Goal: Transaction & Acquisition: Purchase product/service

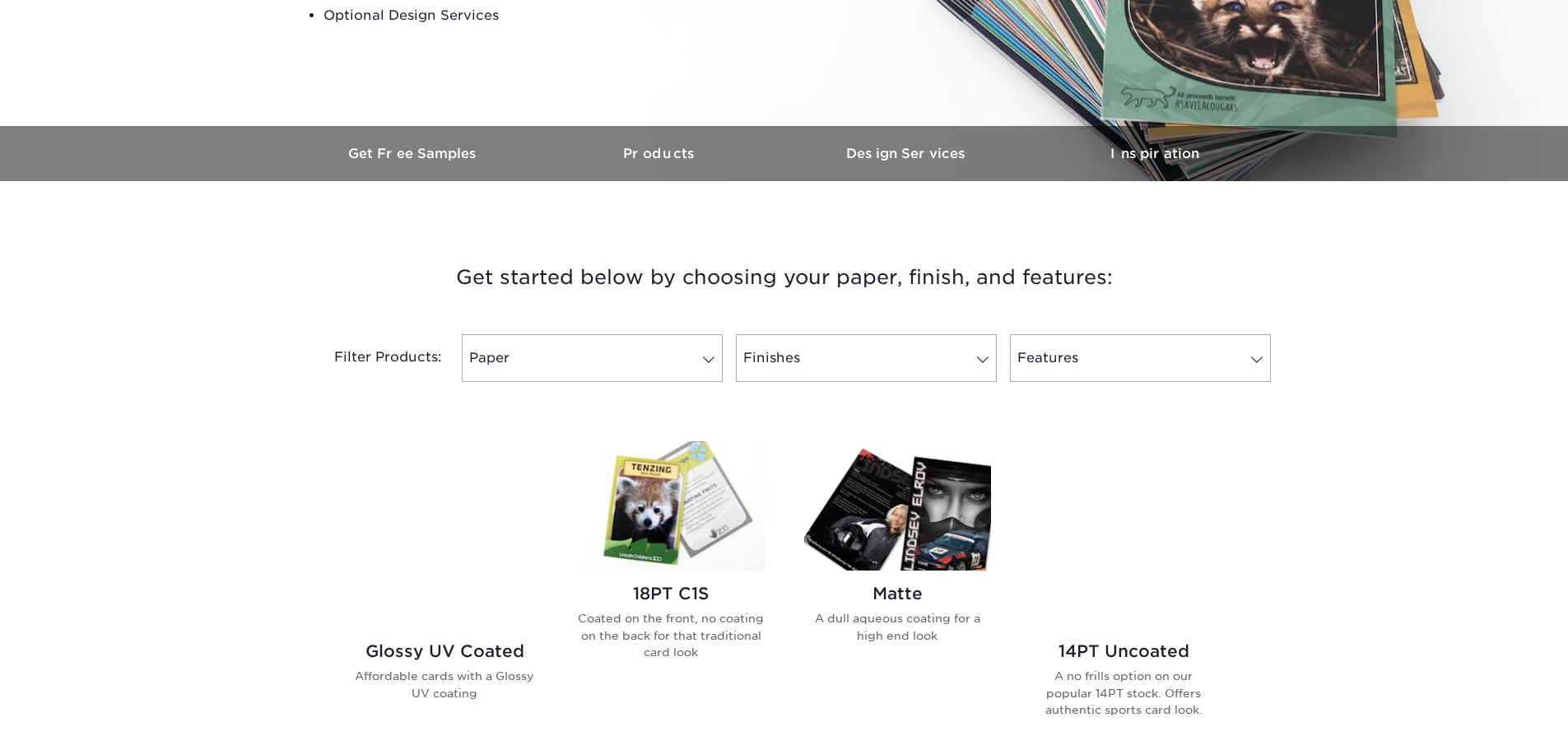
scroll to position [411, 0]
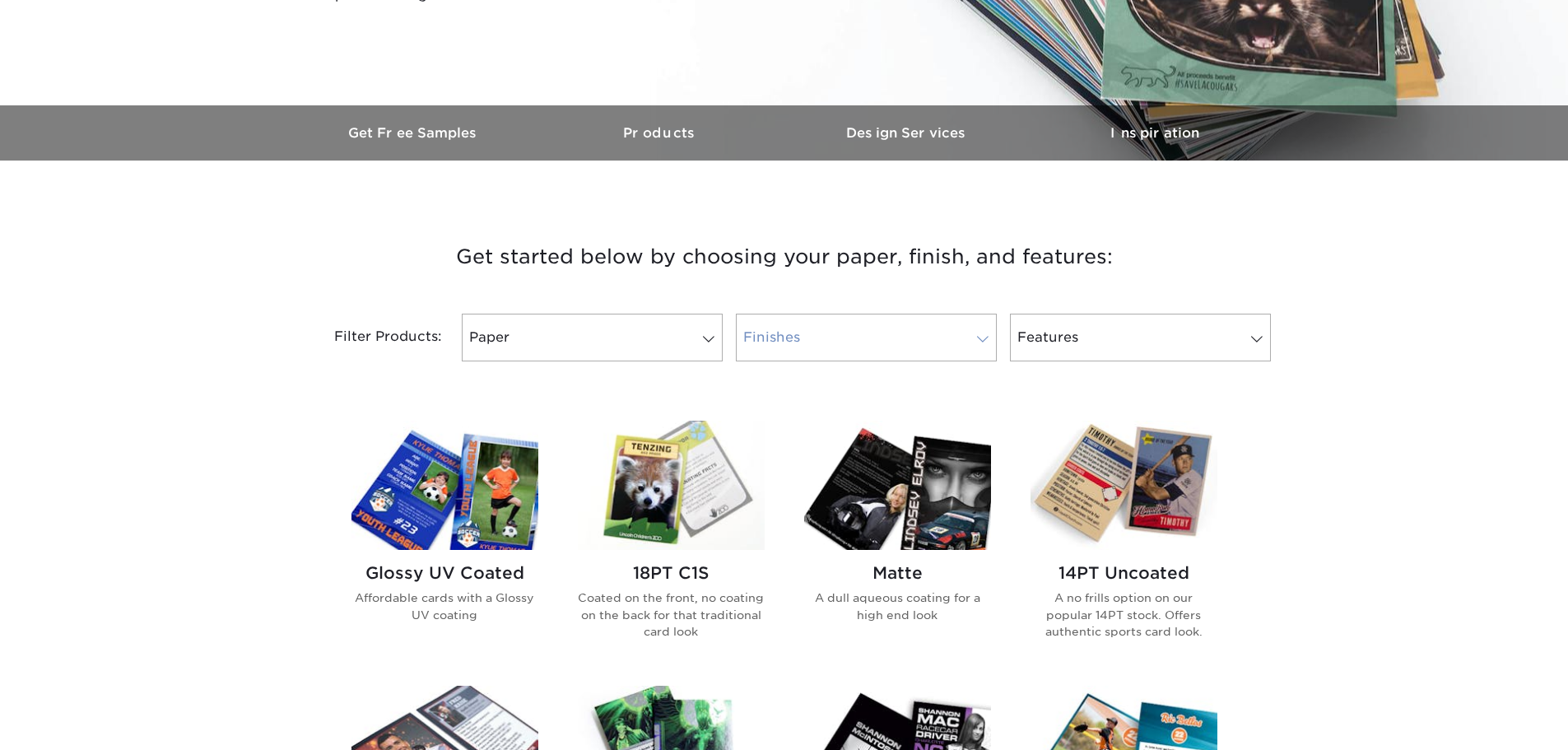
click at [932, 338] on link "Finishes" at bounding box center [866, 337] width 261 height 48
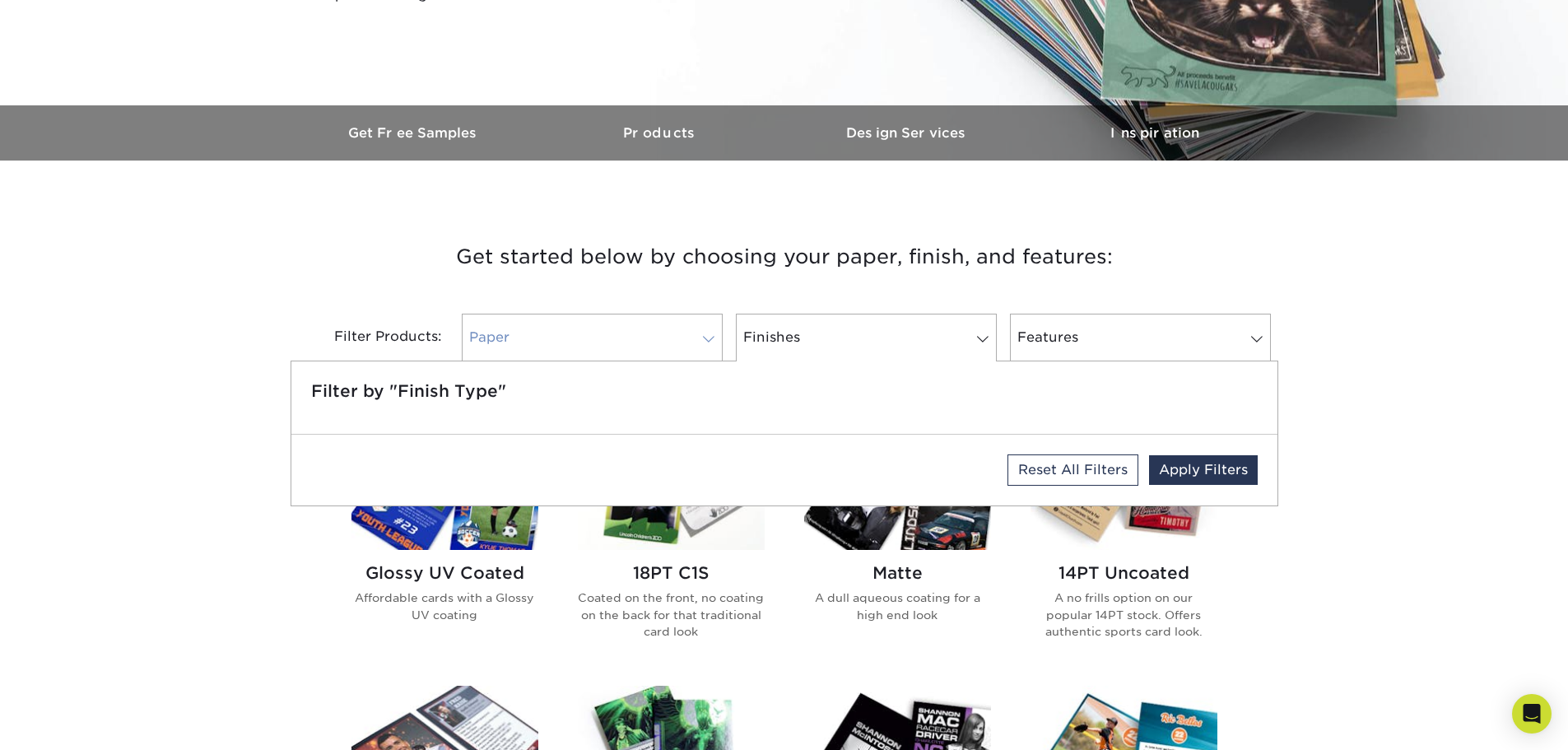
click at [601, 335] on link "Paper" at bounding box center [592, 337] width 261 height 48
click at [1176, 256] on h3 "Get started below by choosing your paper, finish, and features:" at bounding box center [784, 256] width 963 height 74
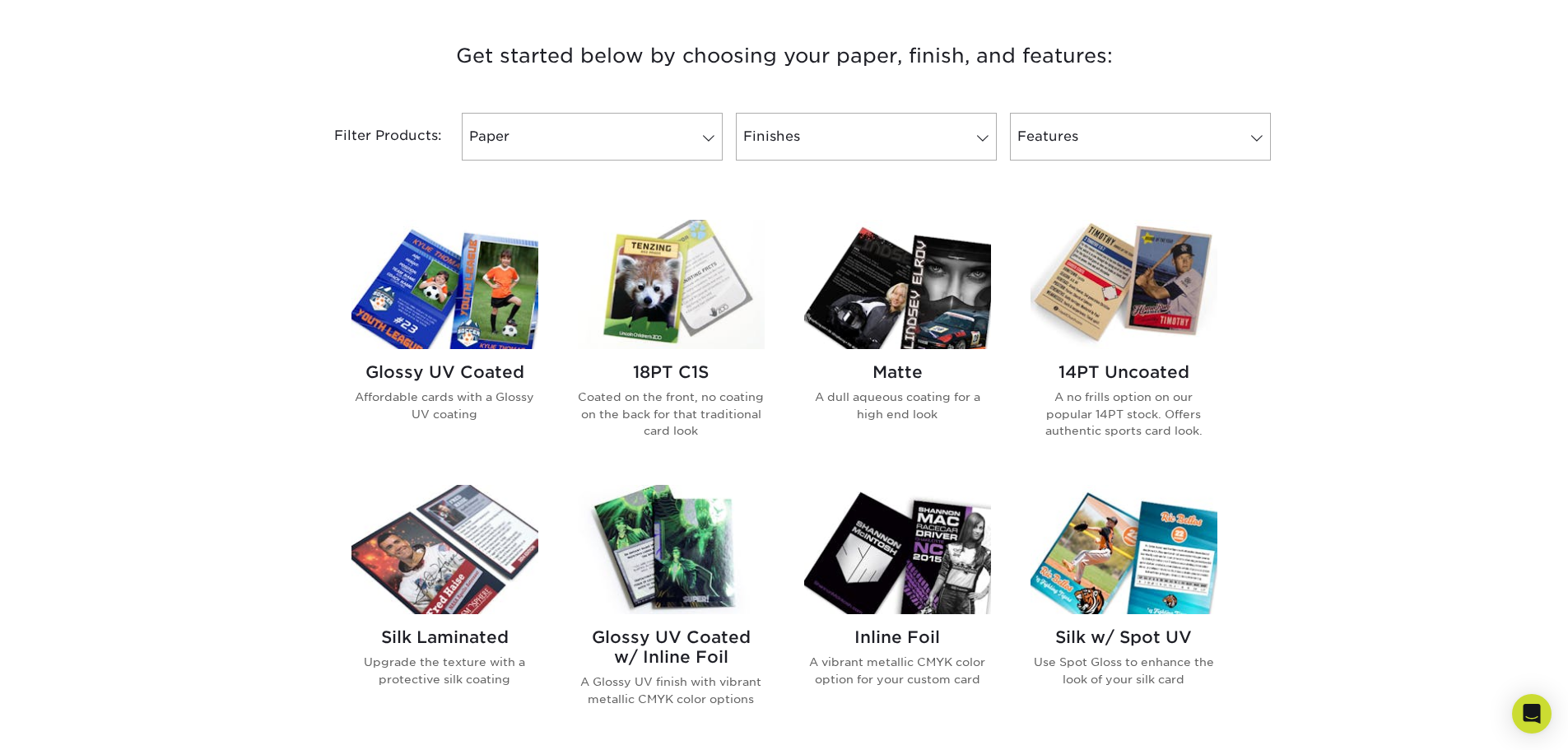
scroll to position [658, 0]
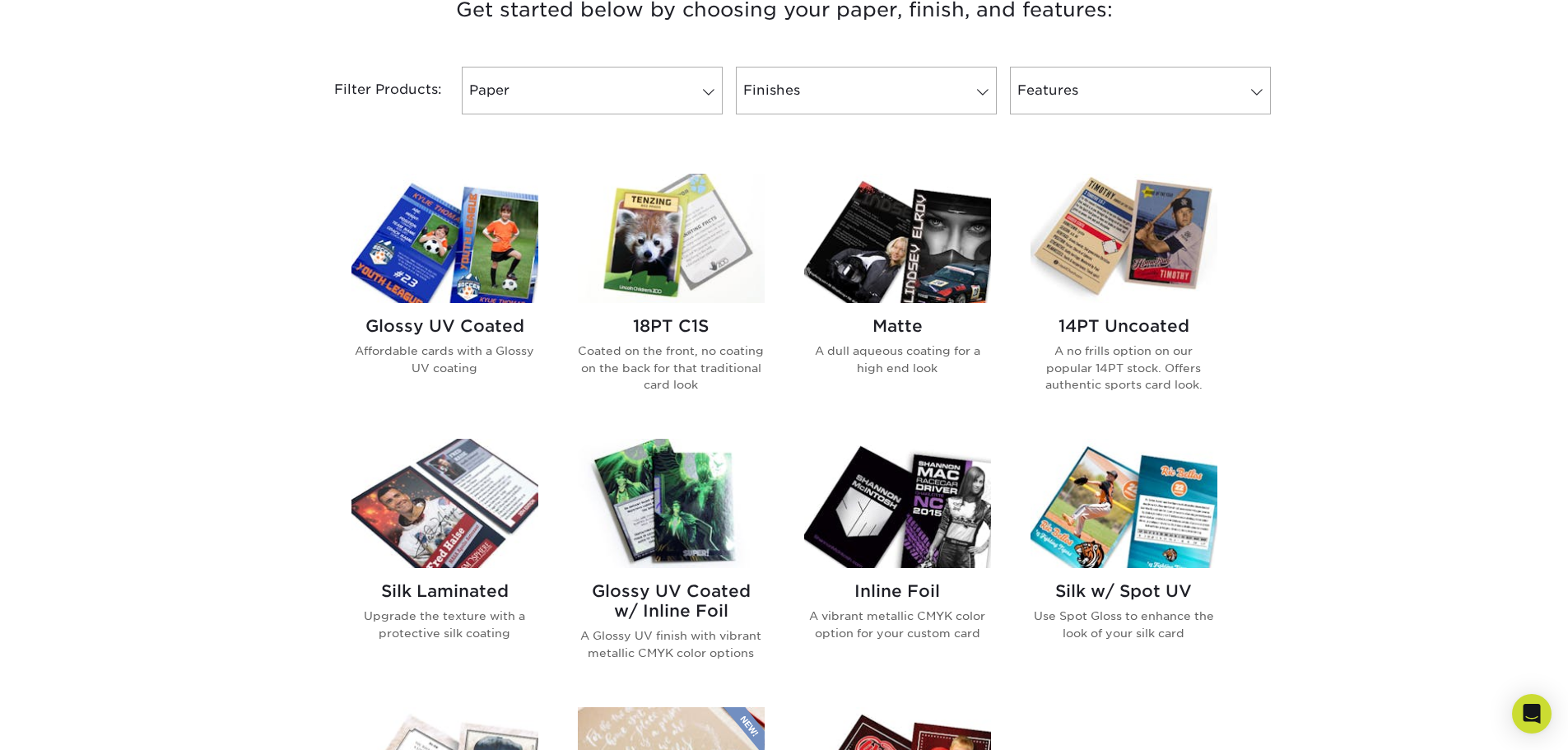
click at [1127, 328] on h2 "14PT Uncoated" at bounding box center [1123, 326] width 187 height 20
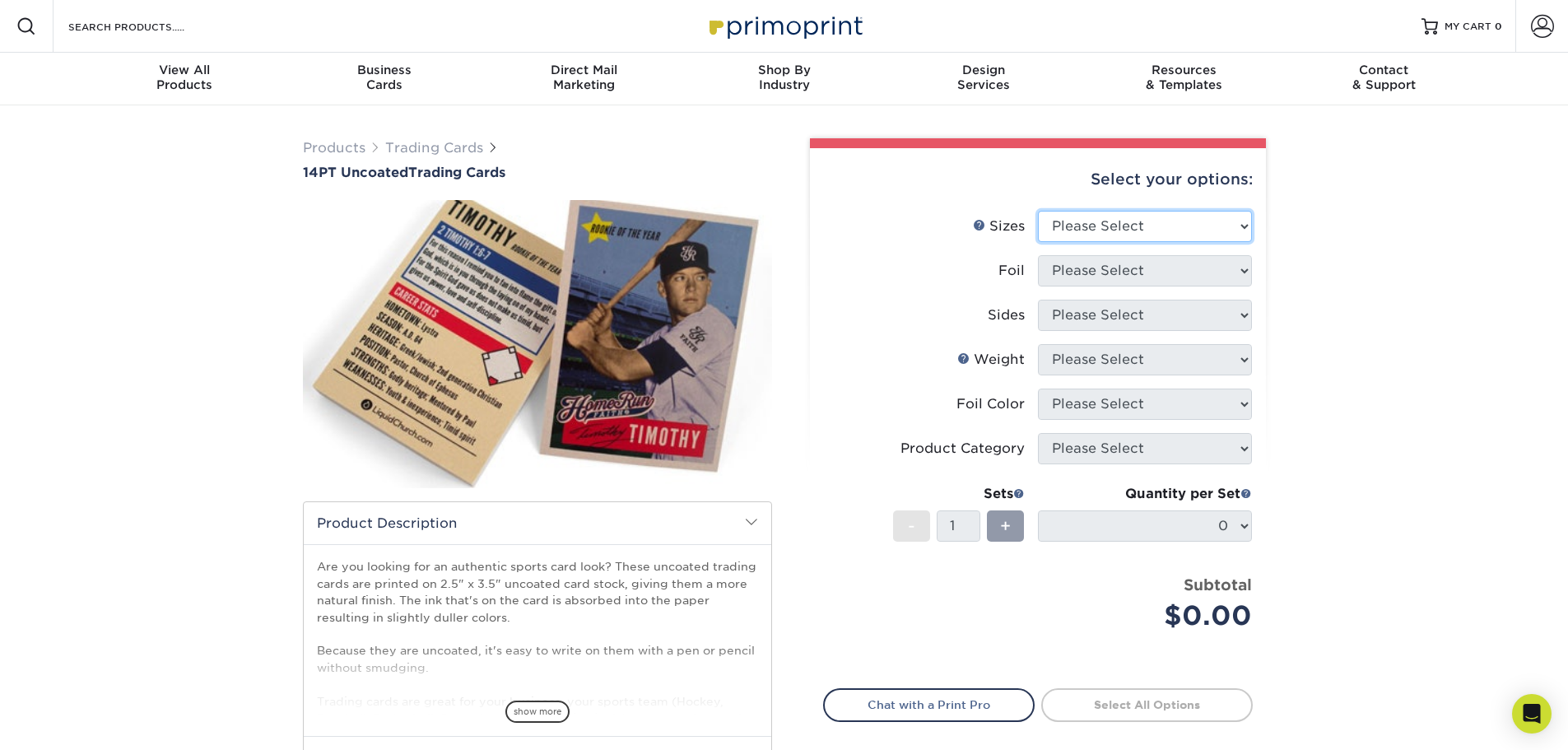
click at [1177, 220] on select "Please Select 2.5" x 3.5"" at bounding box center [1145, 226] width 214 height 31
select select "2.50x3.50"
click at [1038, 210] on select "Please Select 2.5" x 3.5"" at bounding box center [1145, 226] width 214 height 31
click at [1164, 275] on select "Please Select Yes No" at bounding box center [1145, 271] width 214 height 31
select select "0"
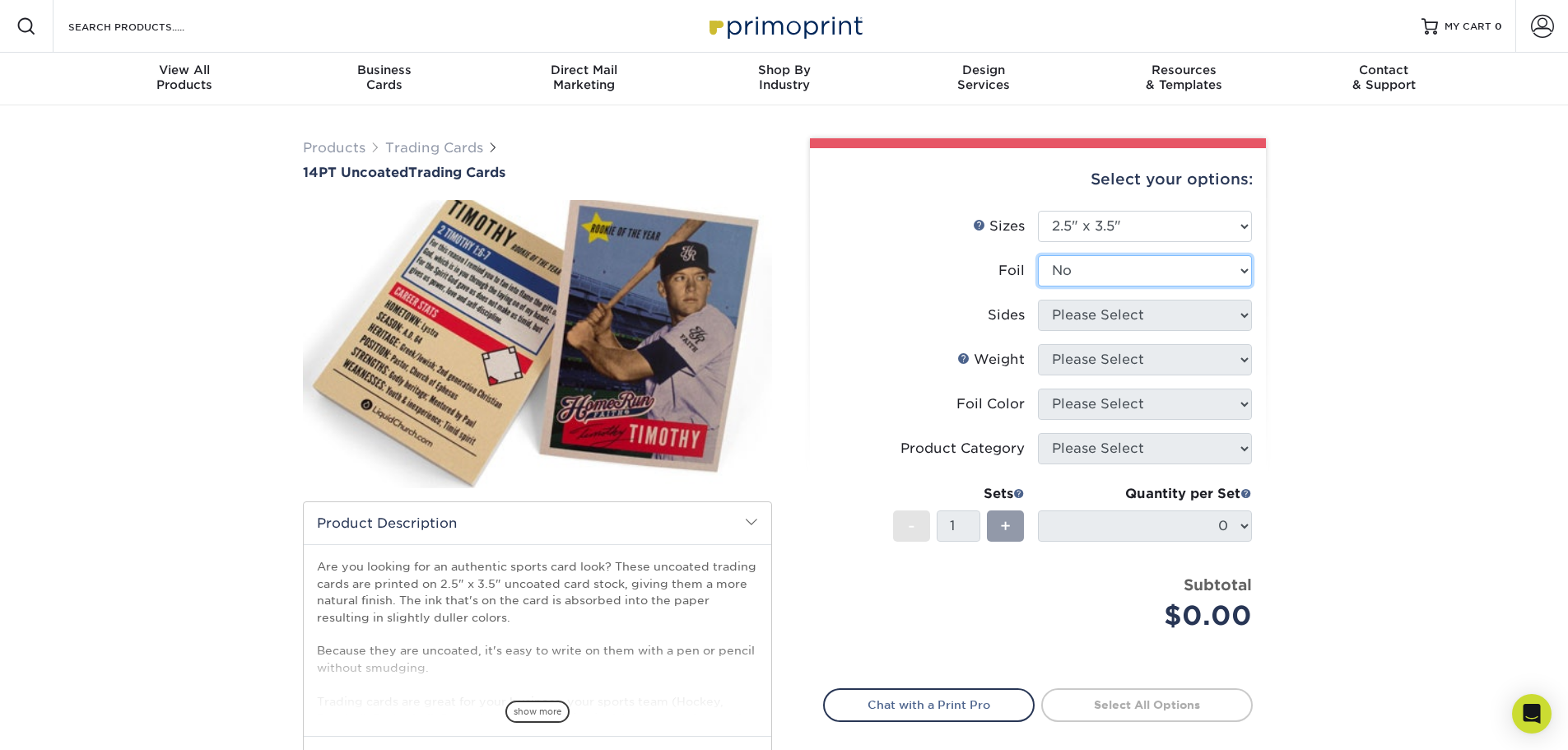
click at [1038, 256] on select "Please Select Yes No" at bounding box center [1145, 271] width 214 height 31
click at [1118, 314] on select "Please Select Print Both Sides Print Front Only" at bounding box center [1145, 315] width 214 height 31
select select "13abbda7-1d64-4f25-8bb2-c179b224825d"
click at [1038, 300] on select "Please Select Print Both Sides Print Front Only" at bounding box center [1145, 315] width 214 height 31
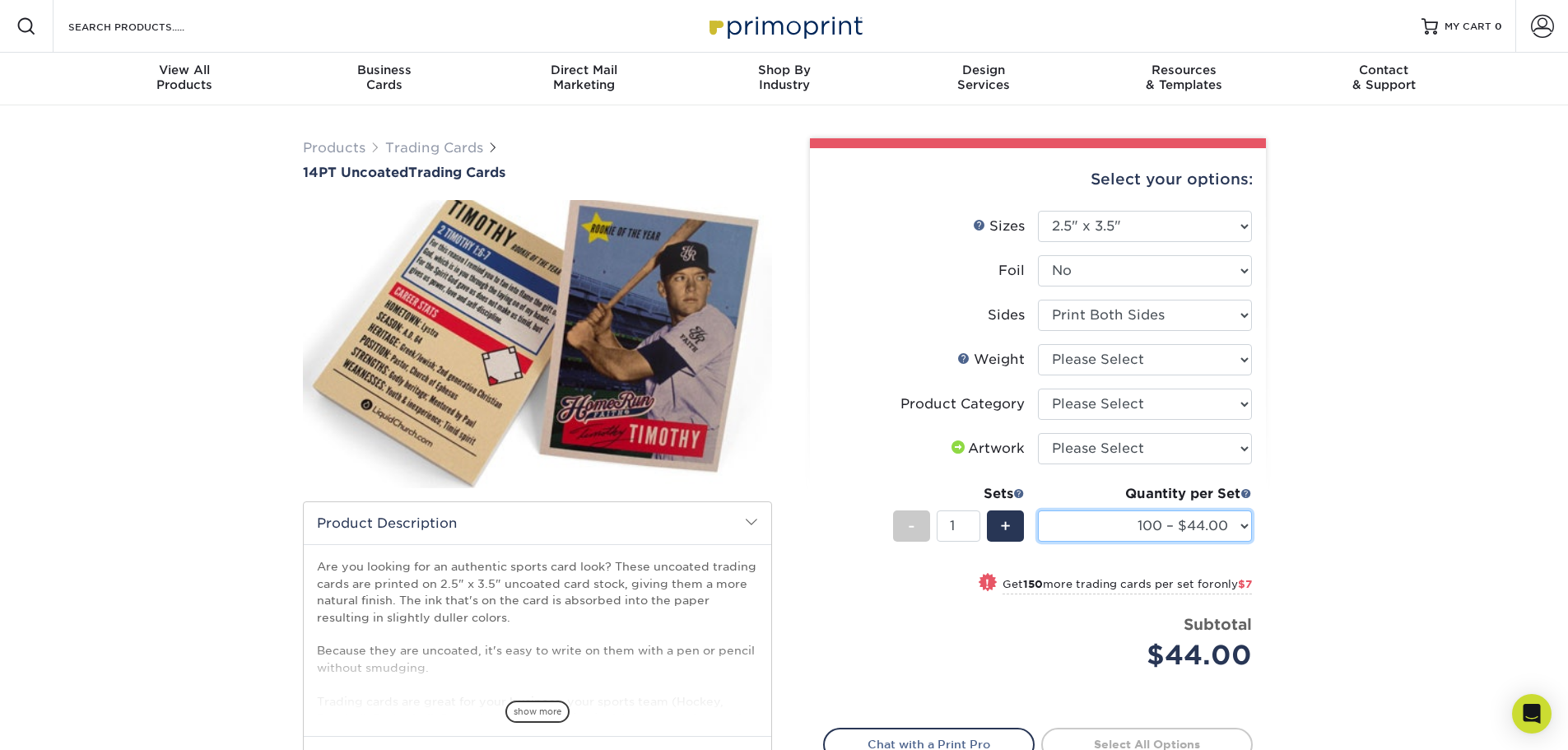
click at [1222, 527] on select "100 – $44.00 250 – $51.00 500 – $54.00 1000 – $78.00 2500 – $148.00 5000 – $198…" at bounding box center [1145, 526] width 214 height 31
